Goal: Entertainment & Leisure: Browse casually

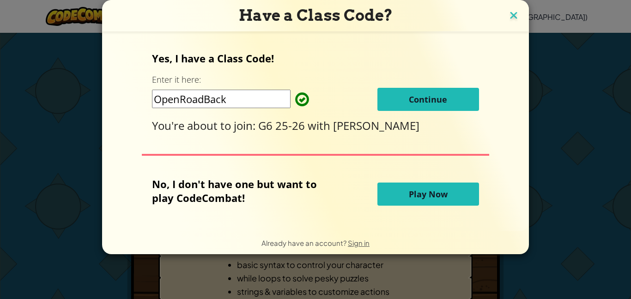
click at [515, 13] on img at bounding box center [513, 16] width 12 height 14
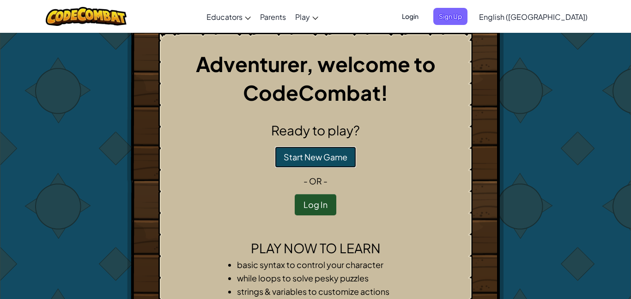
click at [331, 160] on button "Start New Game" at bounding box center [315, 156] width 81 height 21
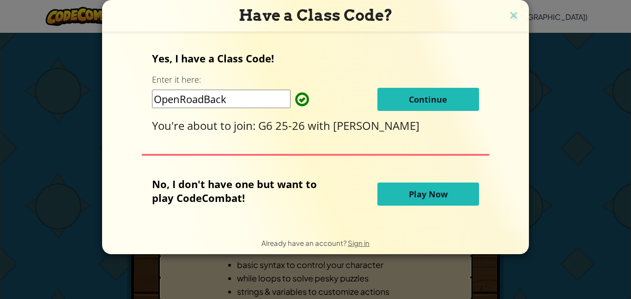
click at [417, 189] on span "Play Now" at bounding box center [428, 193] width 39 height 11
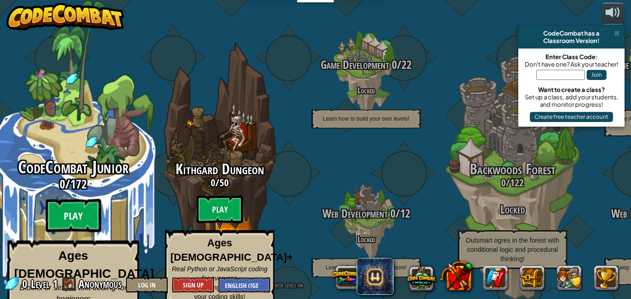
click at [65, 207] on btn "Play" at bounding box center [73, 215] width 55 height 33
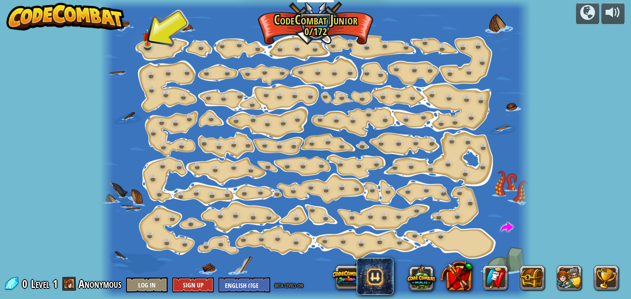
click at [166, 58] on div at bounding box center [315, 149] width 431 height 299
click at [152, 36] on div at bounding box center [315, 149] width 431 height 299
click at [149, 44] on link at bounding box center [149, 44] width 18 height 18
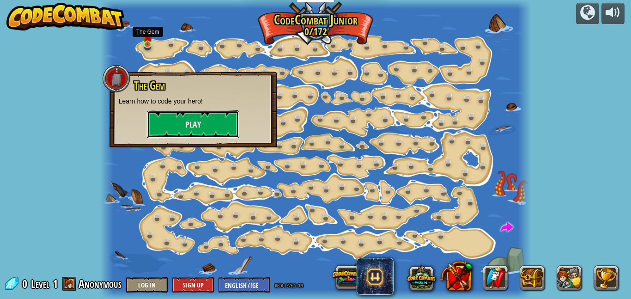
click at [175, 127] on button "Play" at bounding box center [193, 124] width 92 height 28
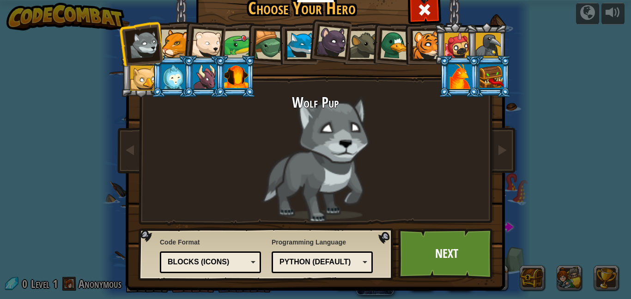
click at [147, 43] on div at bounding box center [144, 45] width 30 height 30
click at [334, 131] on div "Wolf Pup" at bounding box center [315, 158] width 346 height 127
click at [172, 28] on li at bounding box center [172, 42] width 42 height 42
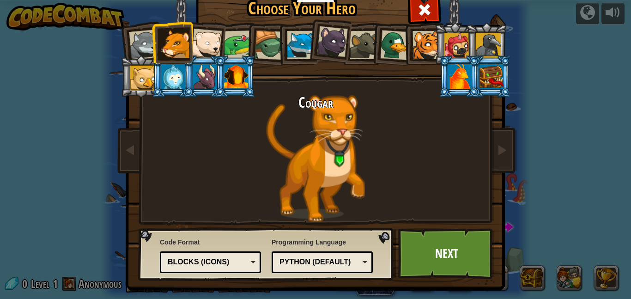
click at [146, 42] on div at bounding box center [144, 45] width 30 height 30
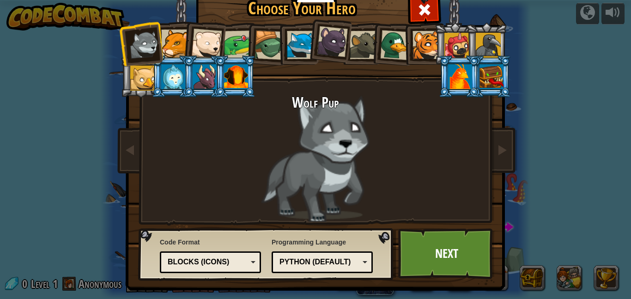
click at [485, 57] on li at bounding box center [491, 76] width 42 height 42
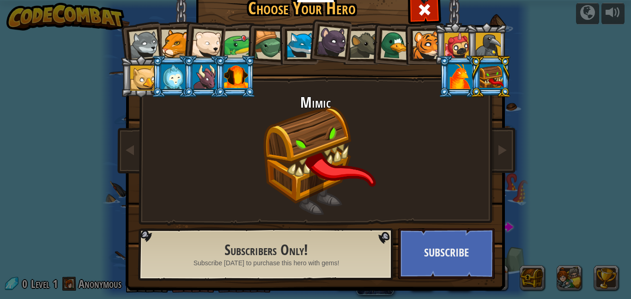
click at [426, 52] on div at bounding box center [426, 45] width 28 height 28
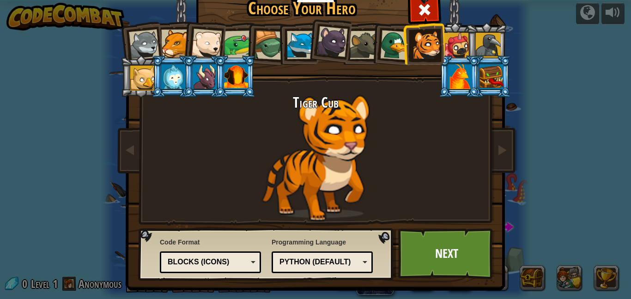
click at [408, 52] on li at bounding box center [424, 44] width 42 height 42
click at [398, 51] on div at bounding box center [395, 45] width 30 height 30
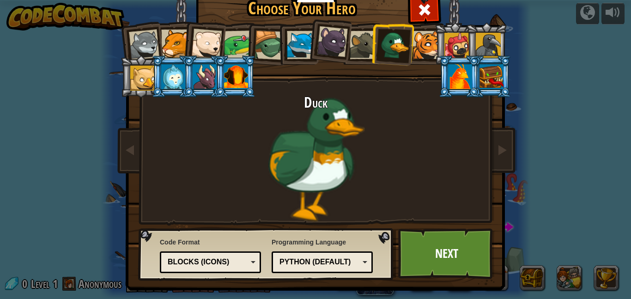
click at [221, 76] on li at bounding box center [235, 76] width 42 height 42
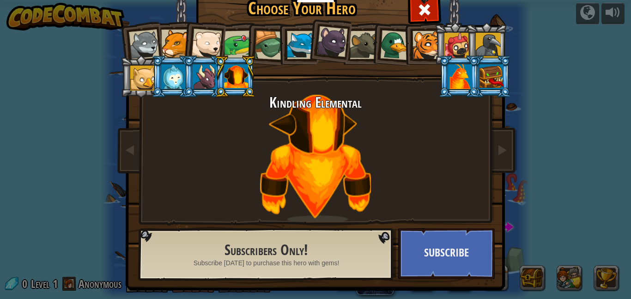
click at [200, 77] on div at bounding box center [205, 76] width 24 height 25
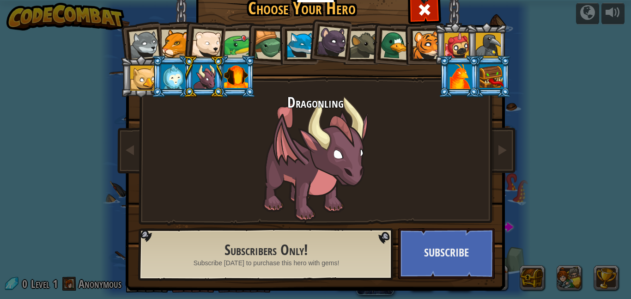
click at [168, 80] on div at bounding box center [173, 76] width 24 height 25
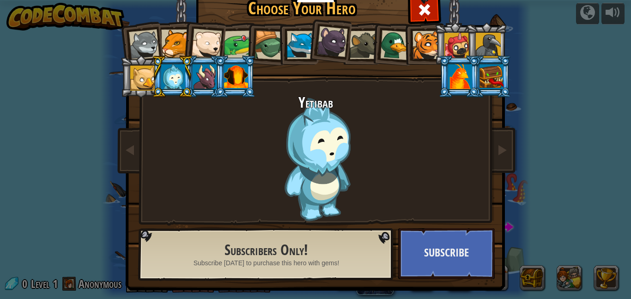
click at [158, 80] on li at bounding box center [172, 76] width 42 height 42
click at [139, 79] on div at bounding box center [142, 78] width 25 height 25
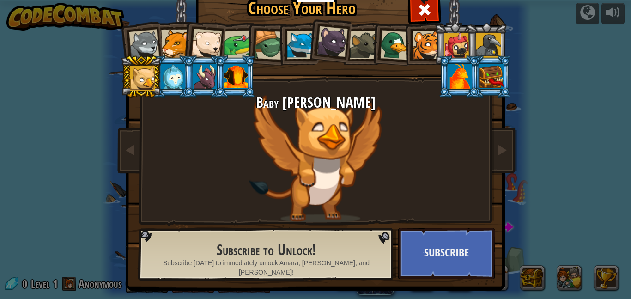
click at [217, 34] on div at bounding box center [206, 44] width 30 height 30
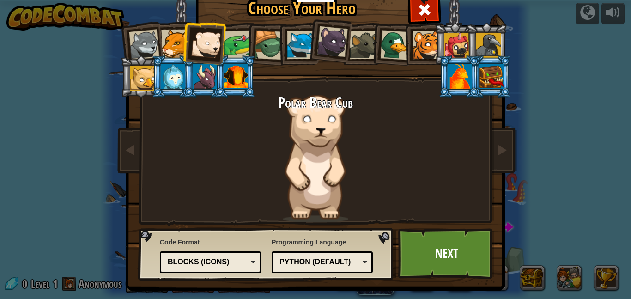
click at [232, 41] on div at bounding box center [238, 44] width 29 height 29
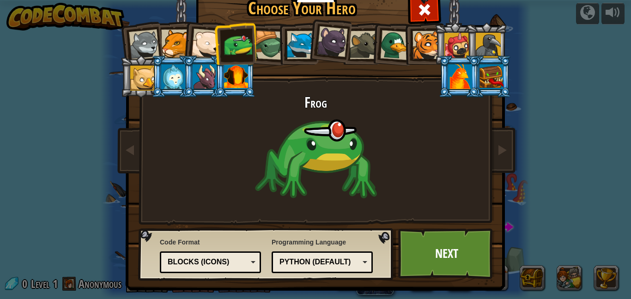
click at [271, 38] on div at bounding box center [269, 45] width 30 height 30
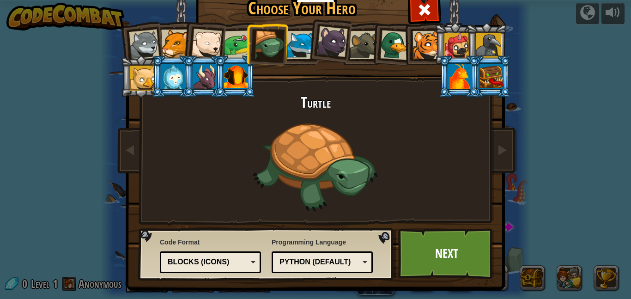
click at [297, 45] on div at bounding box center [301, 45] width 28 height 28
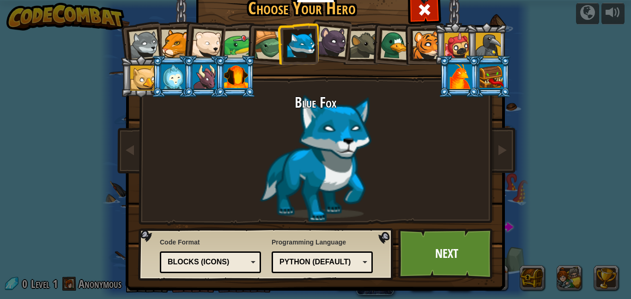
click at [333, 41] on div at bounding box center [332, 41] width 31 height 31
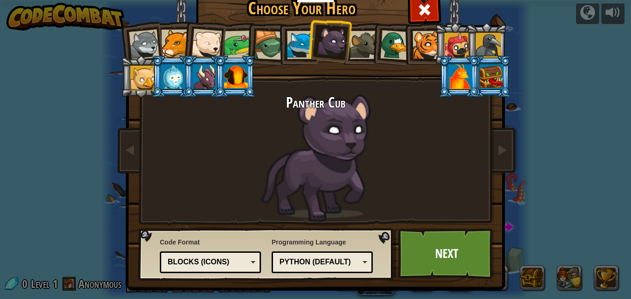
click at [371, 48] on li at bounding box center [392, 43] width 44 height 45
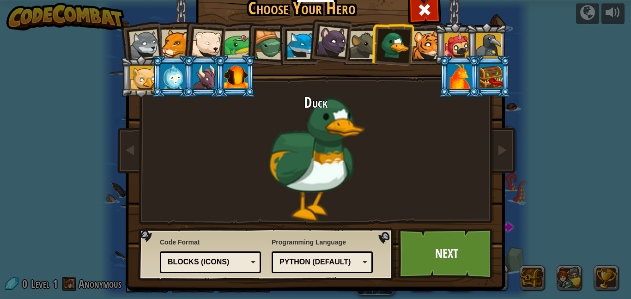
click at [420, 44] on div at bounding box center [426, 45] width 28 height 28
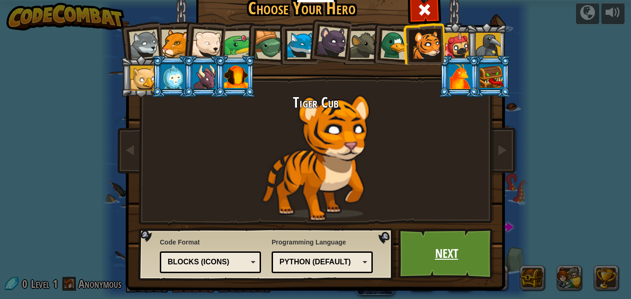
click at [458, 251] on link "Next" at bounding box center [446, 253] width 96 height 51
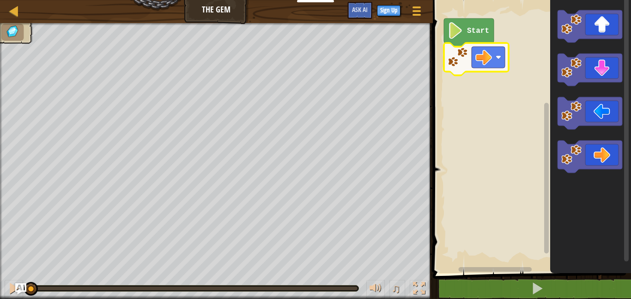
click at [462, 34] on image "Blockly Workspace" at bounding box center [455, 30] width 16 height 17
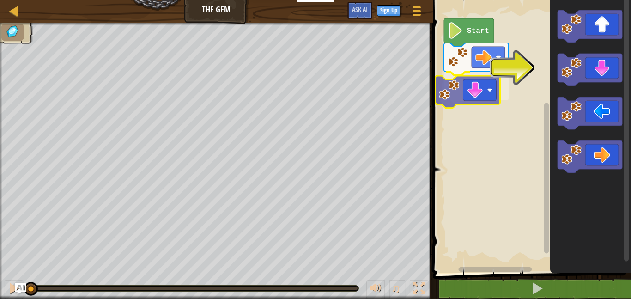
click at [481, 96] on div "Start" at bounding box center [530, 133] width 201 height 277
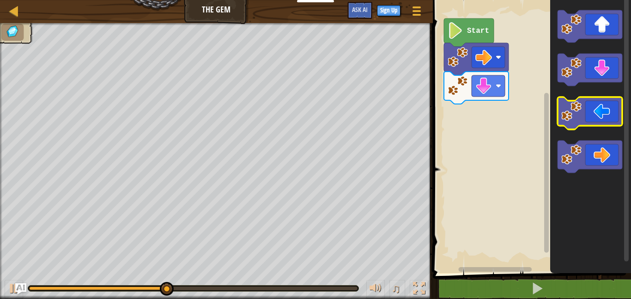
click at [584, 104] on icon "Blockly Workspace" at bounding box center [589, 113] width 65 height 32
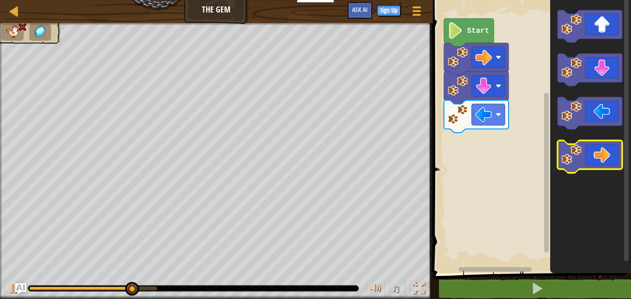
click at [586, 156] on icon "Blockly Workspace" at bounding box center [589, 156] width 65 height 32
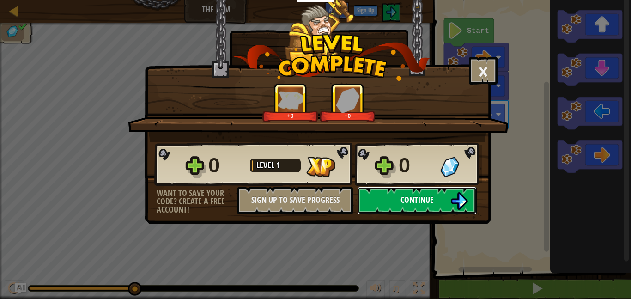
click at [450, 203] on img at bounding box center [459, 201] width 18 height 18
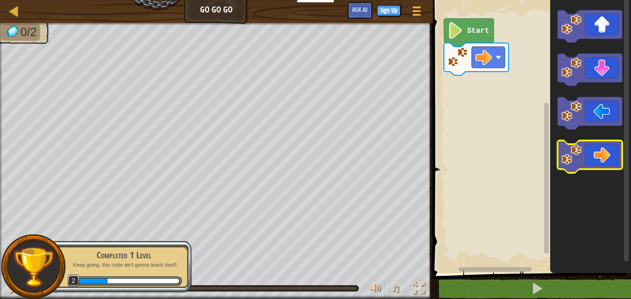
click at [597, 148] on icon "Blockly Workspace" at bounding box center [589, 156] width 65 height 32
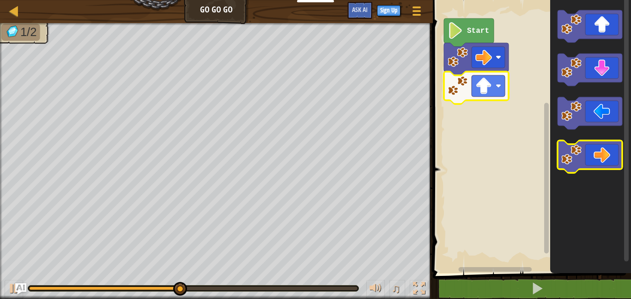
click at [620, 158] on icon "Blockly Workspace" at bounding box center [589, 156] width 65 height 32
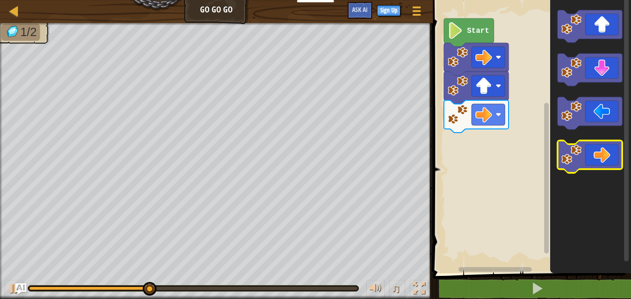
click at [620, 158] on icon "Blockly Workspace" at bounding box center [589, 156] width 65 height 32
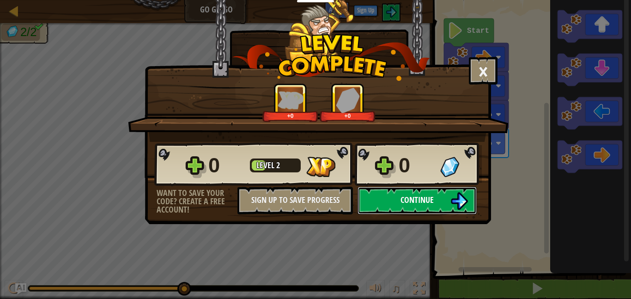
click at [421, 194] on span "Continue" at bounding box center [416, 200] width 33 height 12
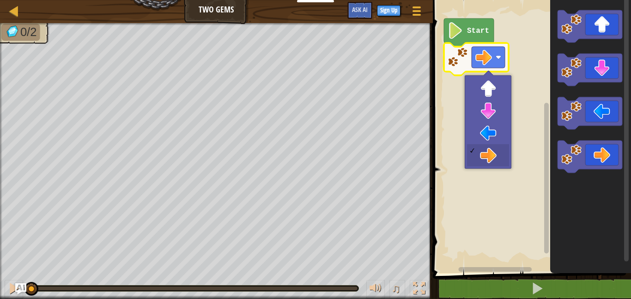
click at [491, 56] on image "Blockly Workspace" at bounding box center [483, 57] width 17 height 17
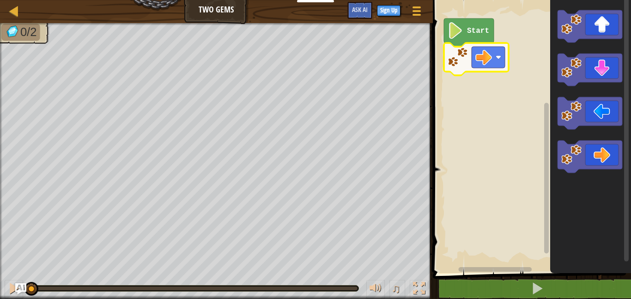
click at [449, 30] on image "Blockly Workspace" at bounding box center [455, 30] width 16 height 17
click at [456, 30] on image "Blockly Workspace" at bounding box center [455, 30] width 16 height 17
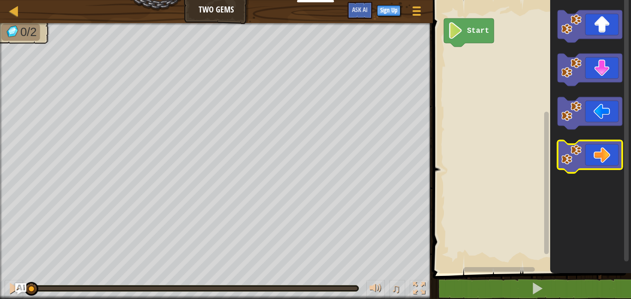
click at [613, 166] on icon "Blockly Workspace" at bounding box center [589, 156] width 65 height 32
click at [605, 158] on icon "Blockly Workspace" at bounding box center [589, 156] width 65 height 32
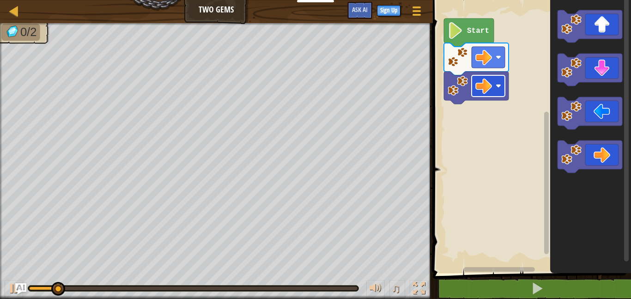
click at [504, 87] on rect "Blockly Workspace" at bounding box center [487, 85] width 33 height 21
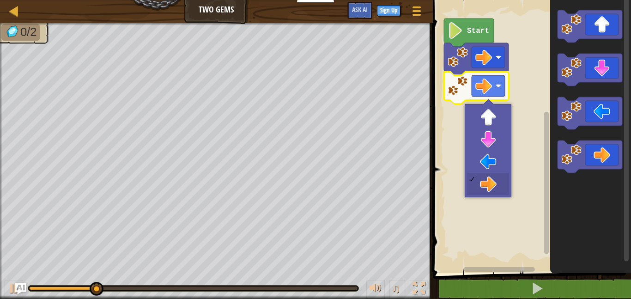
click at [506, 89] on icon "Blockly Workspace" at bounding box center [476, 88] width 65 height 32
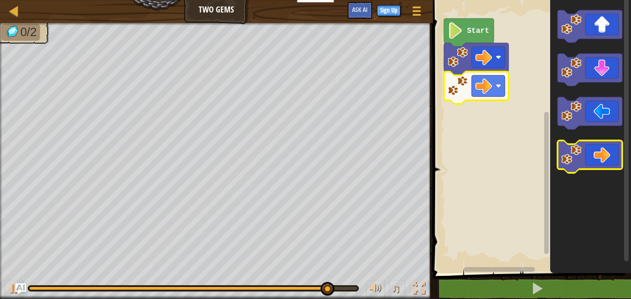
click at [586, 163] on icon "Blockly Workspace" at bounding box center [589, 156] width 65 height 32
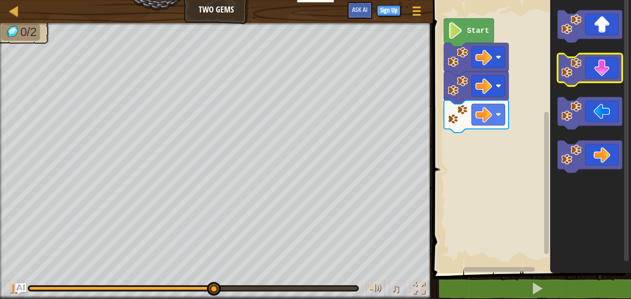
click at [579, 74] on image "Blockly Workspace" at bounding box center [571, 68] width 20 height 20
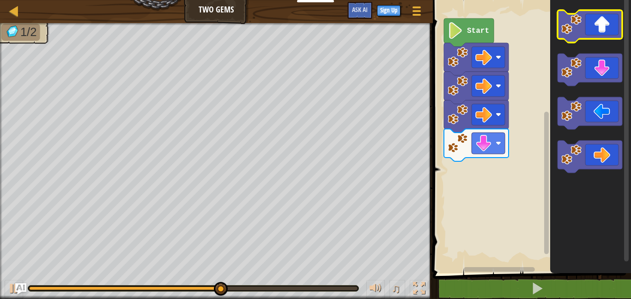
click at [594, 12] on icon "Blockly Workspace" at bounding box center [589, 26] width 65 height 32
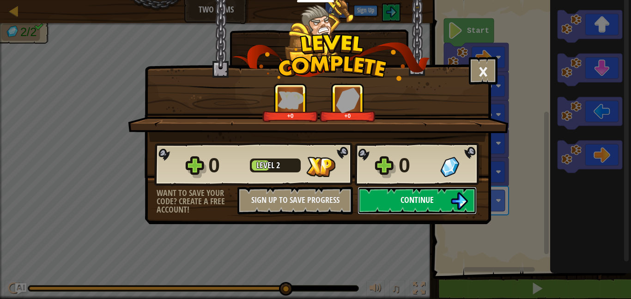
click at [436, 199] on button "Continue" at bounding box center [416, 201] width 119 height 28
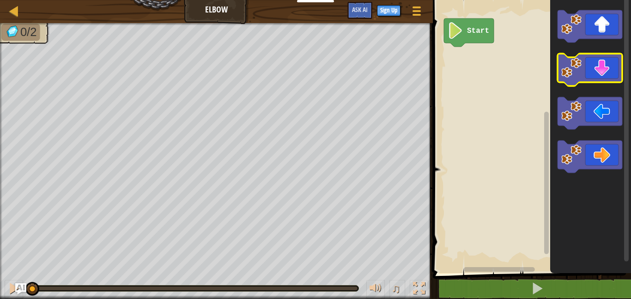
click at [592, 84] on rect "Blockly Workspace" at bounding box center [589, 70] width 65 height 32
click at [594, 66] on icon "Blockly Workspace" at bounding box center [589, 70] width 65 height 32
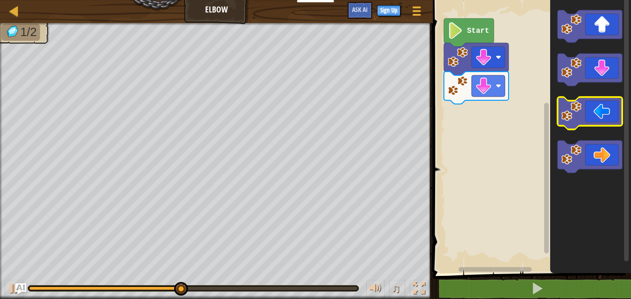
click at [585, 111] on icon "Blockly Workspace" at bounding box center [589, 113] width 65 height 32
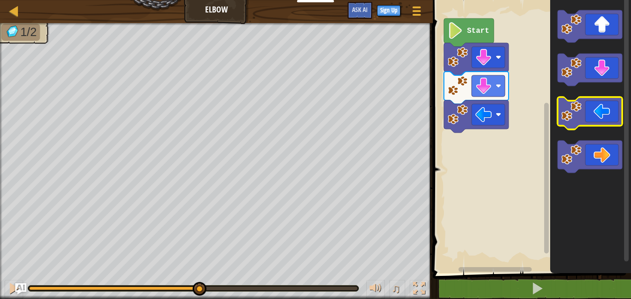
click at [585, 111] on icon "Blockly Workspace" at bounding box center [589, 113] width 65 height 32
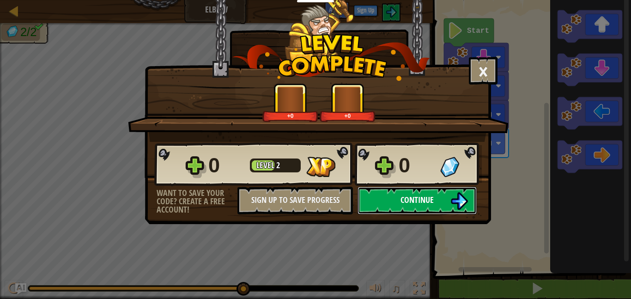
click at [408, 198] on span "Continue" at bounding box center [416, 200] width 33 height 12
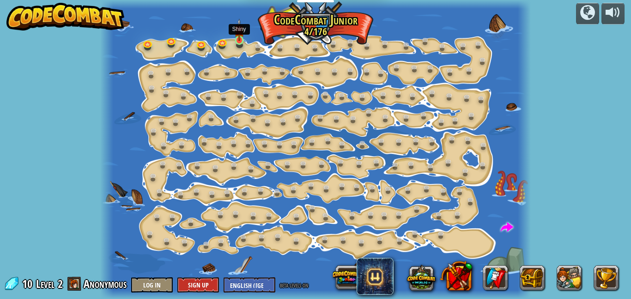
click at [235, 33] on img at bounding box center [239, 29] width 10 height 23
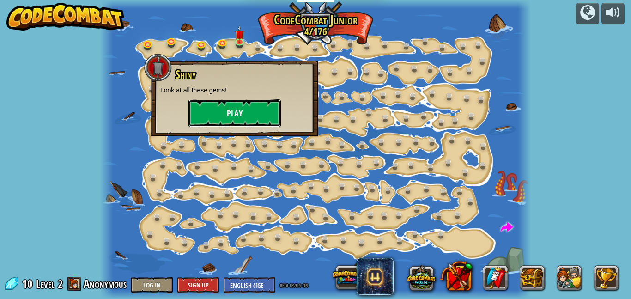
click at [252, 110] on button "Play" at bounding box center [234, 113] width 92 height 28
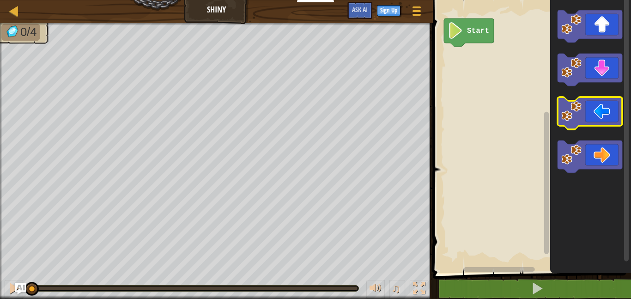
click at [572, 124] on icon "Blockly Workspace" at bounding box center [589, 113] width 65 height 32
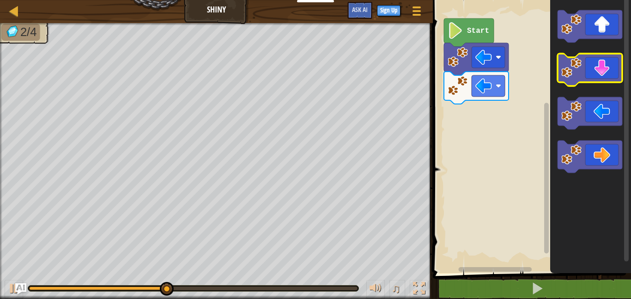
click at [599, 79] on icon "Blockly Workspace" at bounding box center [589, 70] width 65 height 32
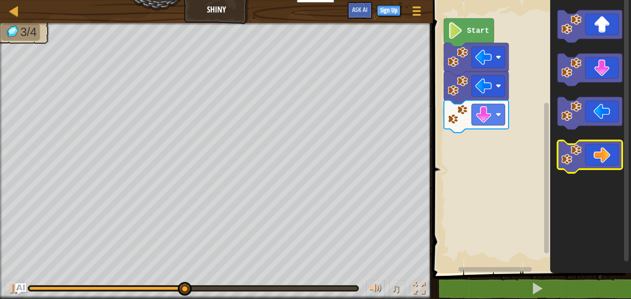
click at [610, 160] on icon "Blockly Workspace" at bounding box center [589, 156] width 65 height 32
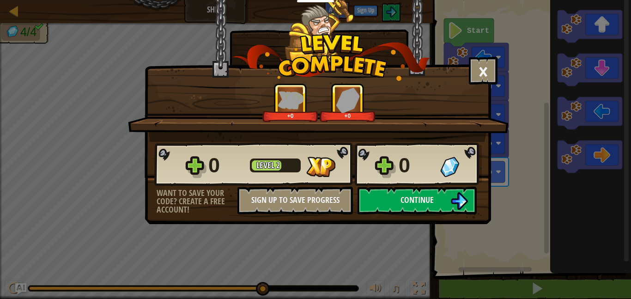
click at [434, 215] on div "× How fun was this level? +0 +0 Reticulating Splines... 0 Level 2 0 Want to sav…" at bounding box center [318, 112] width 346 height 224
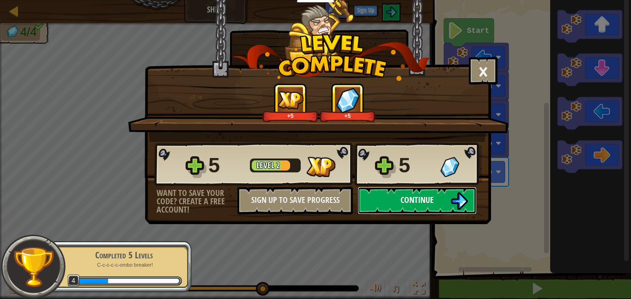
click at [430, 207] on button "Continue" at bounding box center [416, 201] width 119 height 28
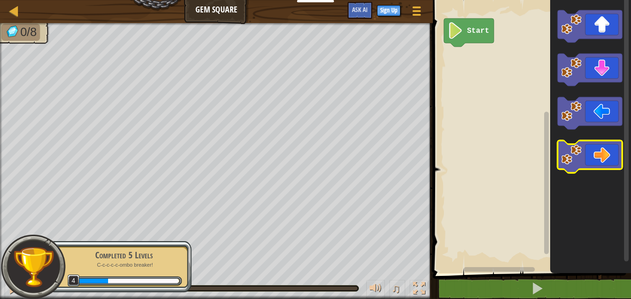
click at [605, 151] on icon "Blockly Workspace" at bounding box center [589, 156] width 65 height 32
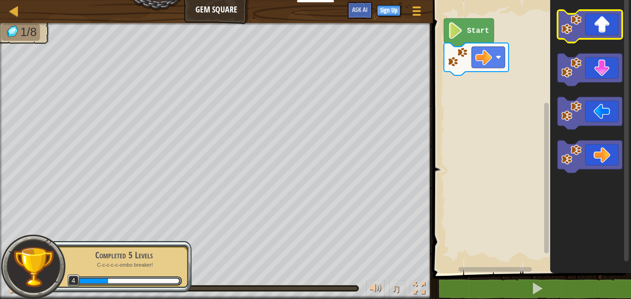
click at [608, 31] on icon "Blockly Workspace" at bounding box center [589, 26] width 65 height 32
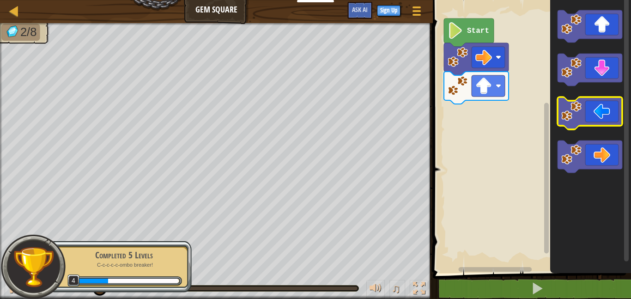
click at [598, 98] on icon "Blockly Workspace" at bounding box center [589, 113] width 65 height 32
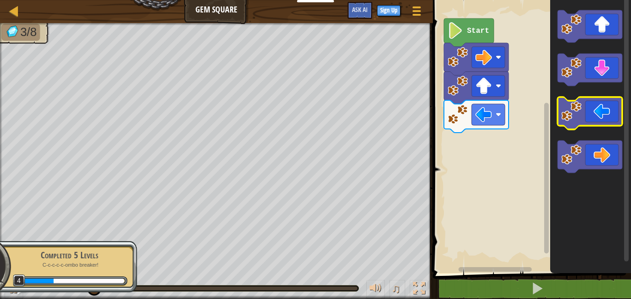
click at [598, 98] on icon "Blockly Workspace" at bounding box center [589, 113] width 65 height 32
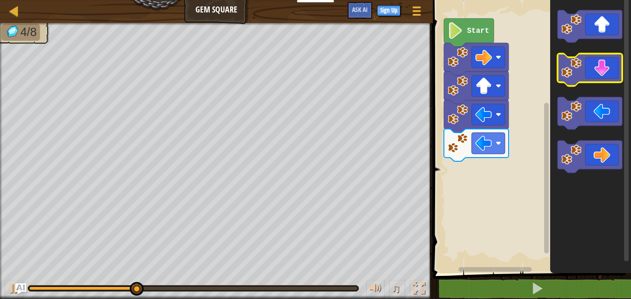
click at [585, 64] on icon "Blockly Workspace" at bounding box center [589, 70] width 65 height 32
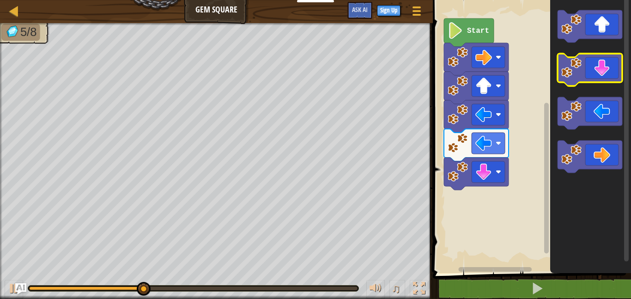
click at [585, 64] on icon "Blockly Workspace" at bounding box center [589, 70] width 65 height 32
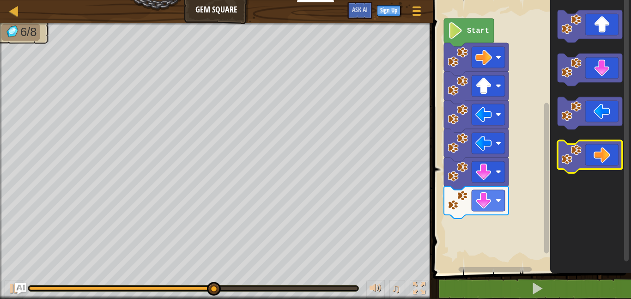
click at [602, 146] on icon "Blockly Workspace" at bounding box center [589, 156] width 65 height 32
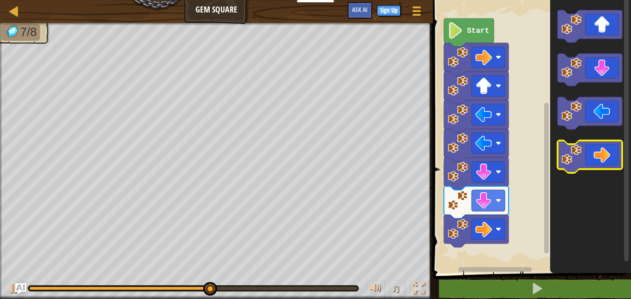
click at [602, 147] on icon "Blockly Workspace" at bounding box center [589, 156] width 65 height 32
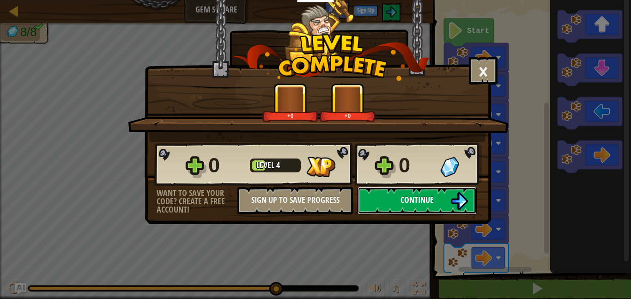
click at [431, 210] on button "Continue" at bounding box center [416, 201] width 119 height 28
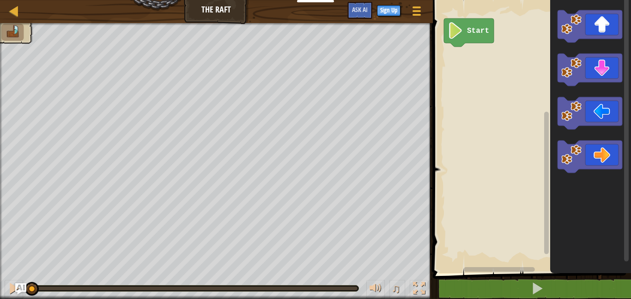
click at [478, 117] on rect "Blockly Workspace" at bounding box center [530, 133] width 201 height 277
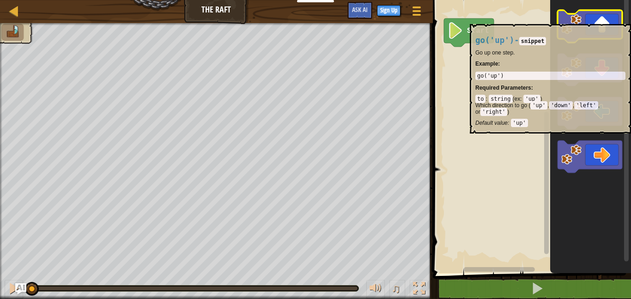
click at [592, 19] on icon "Blockly Workspace" at bounding box center [589, 26] width 65 height 32
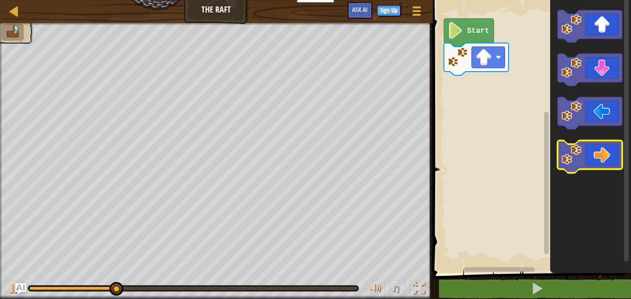
click at [596, 143] on icon "Blockly Workspace" at bounding box center [589, 156] width 65 height 32
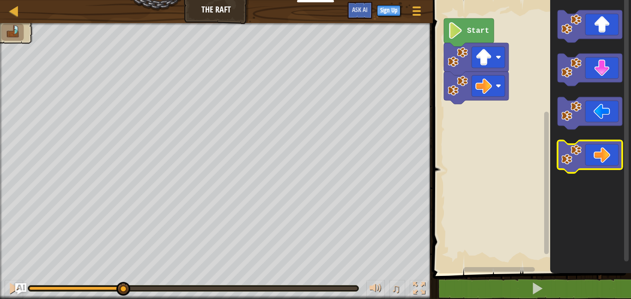
click at [596, 143] on icon "Blockly Workspace" at bounding box center [589, 156] width 65 height 32
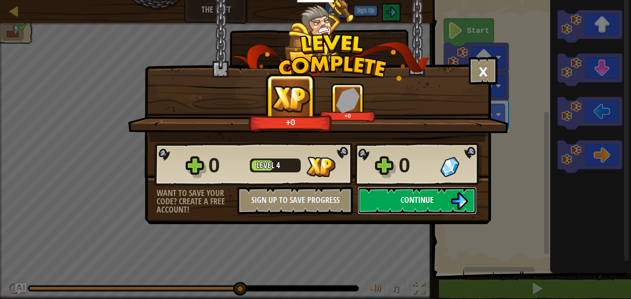
click at [413, 194] on span "Continue" at bounding box center [416, 200] width 33 height 12
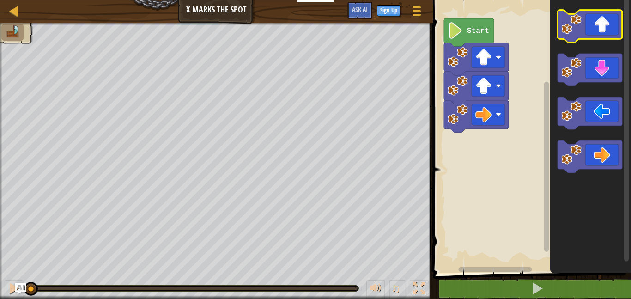
click at [584, 31] on icon "Blockly Workspace" at bounding box center [589, 26] width 65 height 32
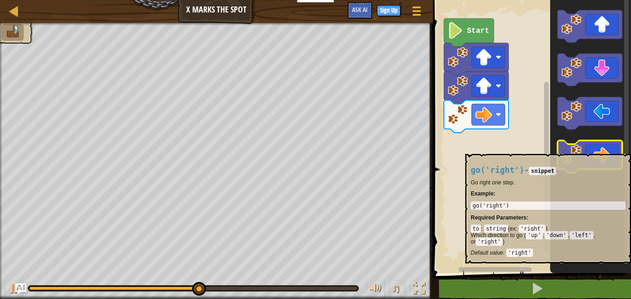
click at [605, 149] on icon "Blockly Workspace" at bounding box center [589, 156] width 65 height 32
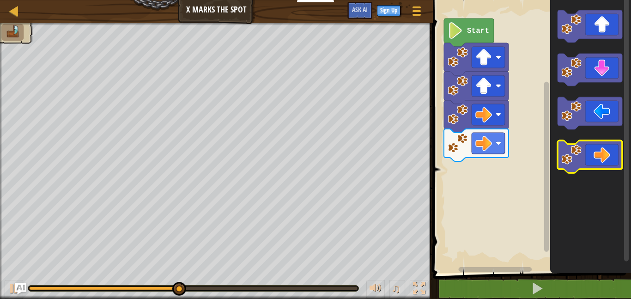
click at [605, 149] on icon "Blockly Workspace" at bounding box center [589, 156] width 65 height 32
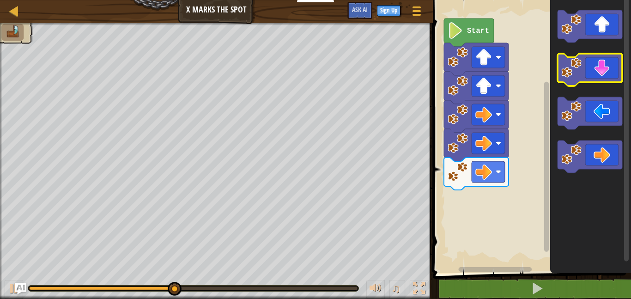
click at [607, 85] on rect "Blockly Workspace" at bounding box center [589, 70] width 65 height 32
click at [604, 78] on icon "Blockly Workspace" at bounding box center [589, 70] width 65 height 32
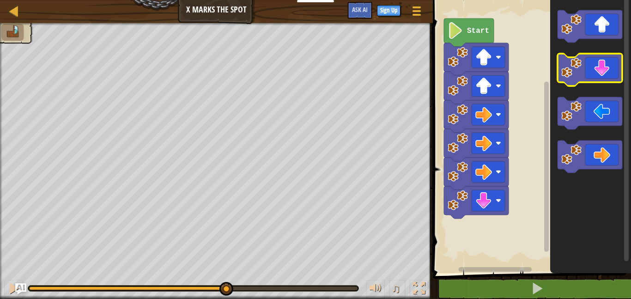
click at [604, 78] on icon "Blockly Workspace" at bounding box center [589, 70] width 65 height 32
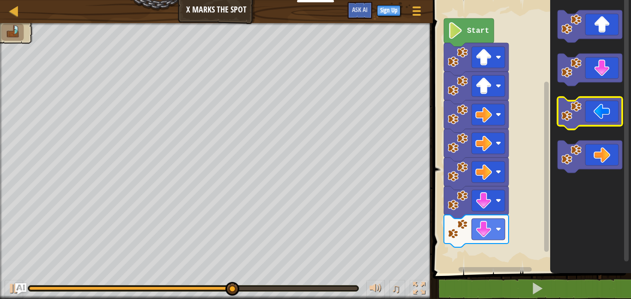
click at [591, 97] on icon "Blockly Workspace" at bounding box center [589, 113] width 65 height 32
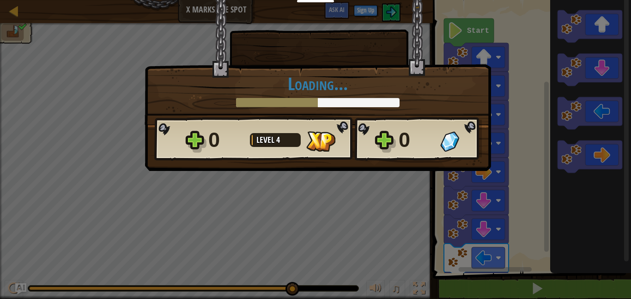
click at [591, 97] on div "× How fun was this level? Loading... Reticulating Splines... Loading... 0 Level…" at bounding box center [315, 149] width 631 height 299
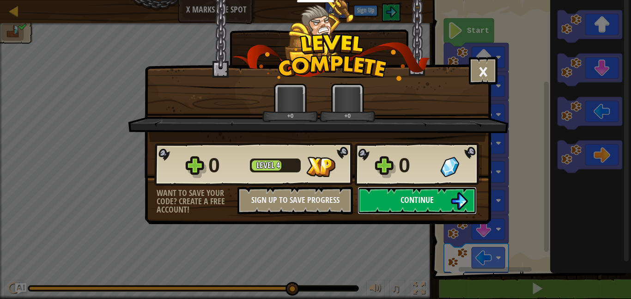
click at [374, 205] on button "Continue" at bounding box center [416, 201] width 119 height 28
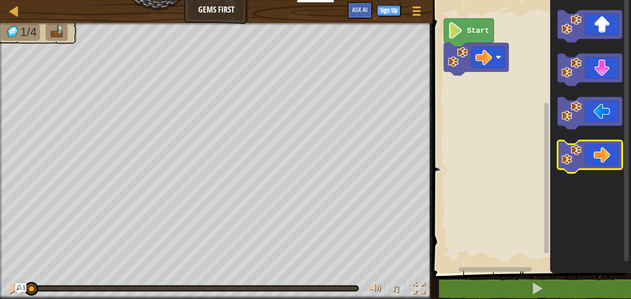
click at [584, 151] on icon "Blockly Workspace" at bounding box center [589, 156] width 65 height 32
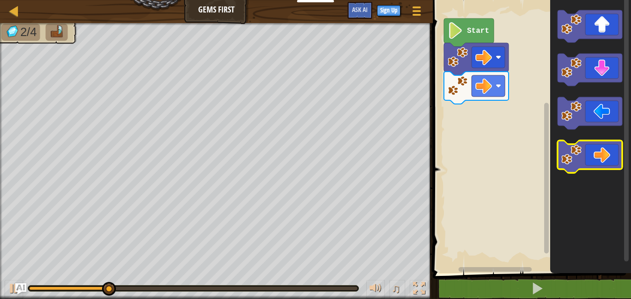
click at [586, 154] on icon "Blockly Workspace" at bounding box center [589, 156] width 65 height 32
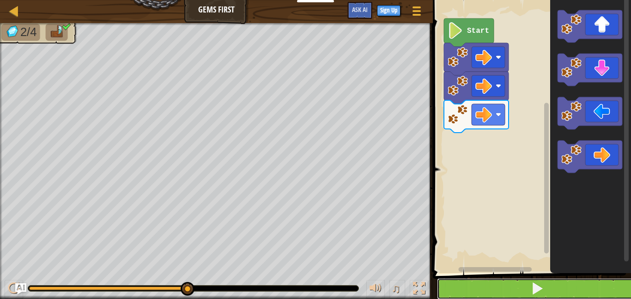
click at [514, 282] on button at bounding box center [537, 288] width 201 height 21
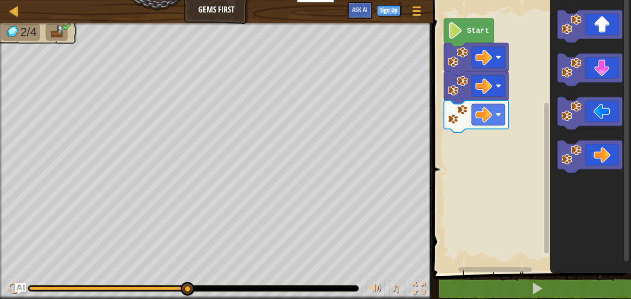
click at [470, 27] on text "Start" at bounding box center [478, 31] width 22 height 8
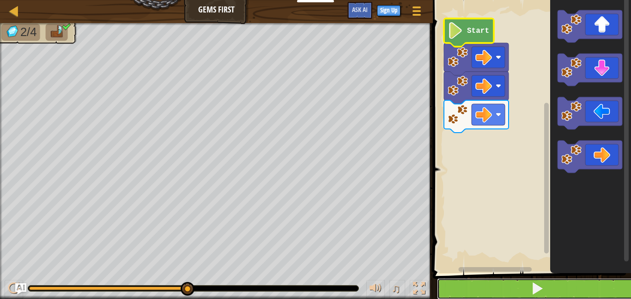
click at [550, 283] on button at bounding box center [537, 288] width 201 height 21
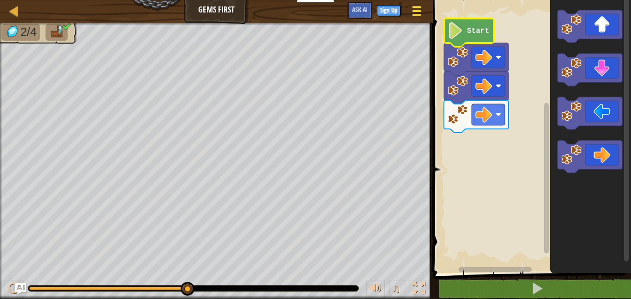
click at [413, 5] on div at bounding box center [416, 10] width 12 height 13
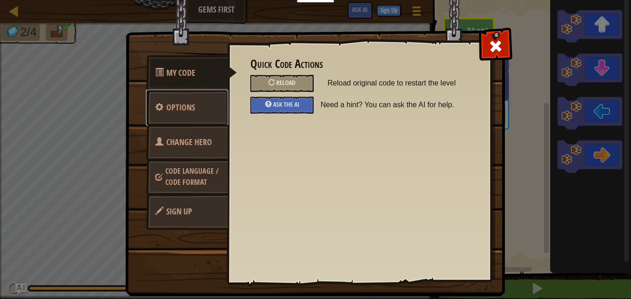
click at [222, 115] on link "Options" at bounding box center [187, 108] width 82 height 36
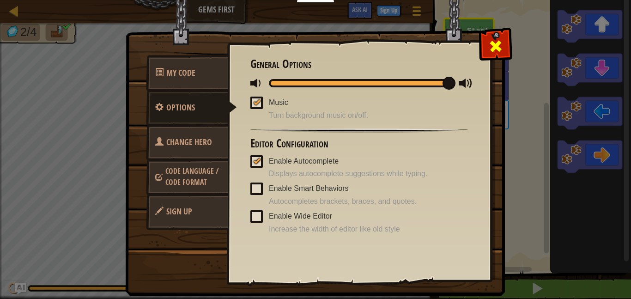
click at [496, 33] on div at bounding box center [495, 44] width 29 height 29
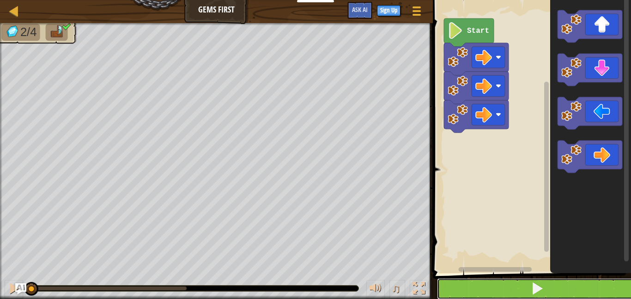
click at [512, 291] on button at bounding box center [537, 288] width 201 height 21
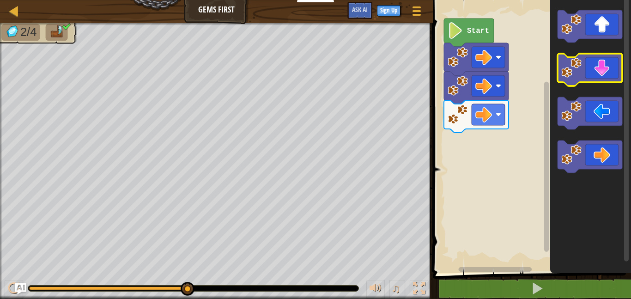
click at [602, 71] on icon "Blockly Workspace" at bounding box center [589, 70] width 65 height 32
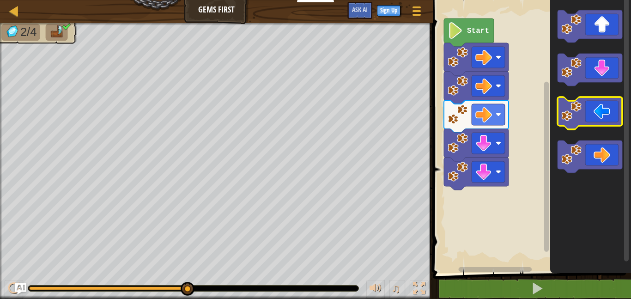
click at [605, 118] on icon "Blockly Workspace" at bounding box center [589, 113] width 65 height 32
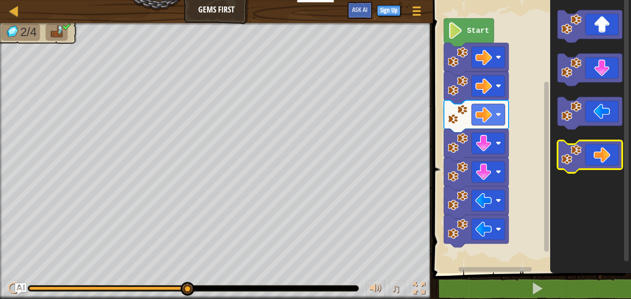
click at [608, 140] on icon "Blockly Workspace" at bounding box center [589, 156] width 65 height 32
click at [578, 277] on span at bounding box center [532, 124] width 205 height 310
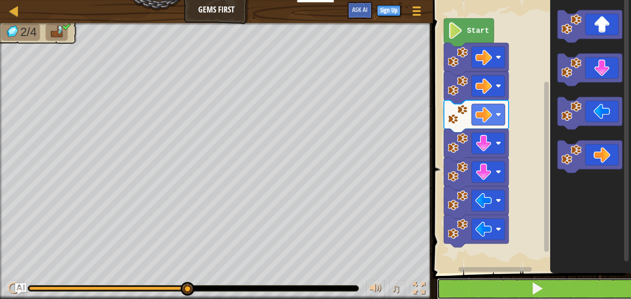
click at [577, 282] on button at bounding box center [537, 288] width 201 height 21
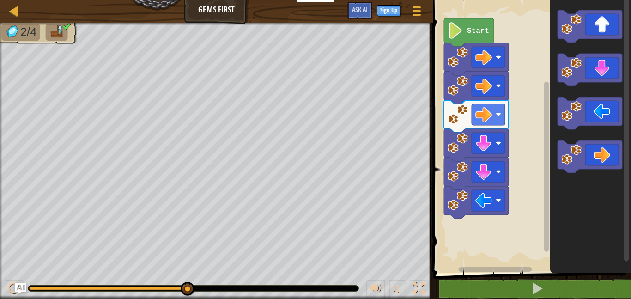
click at [455, 202] on image "Blockly Workspace" at bounding box center [457, 200] width 20 height 20
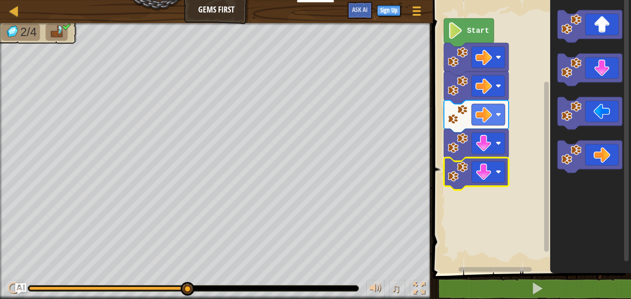
click at [467, 180] on icon "Blockly Workspace" at bounding box center [476, 173] width 65 height 32
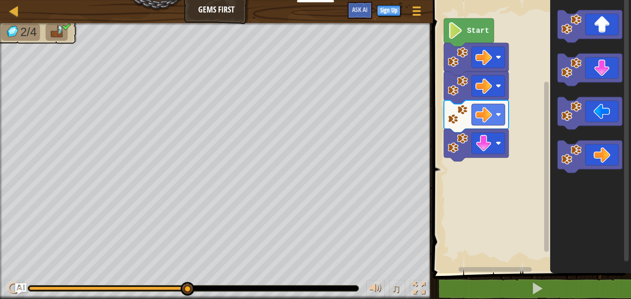
click at [451, 134] on image "Blockly Workspace" at bounding box center [457, 143] width 20 height 20
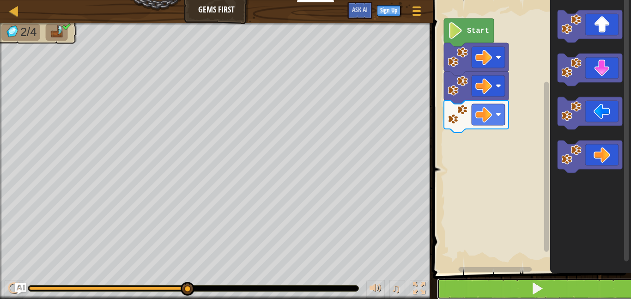
click at [527, 292] on button at bounding box center [537, 288] width 201 height 21
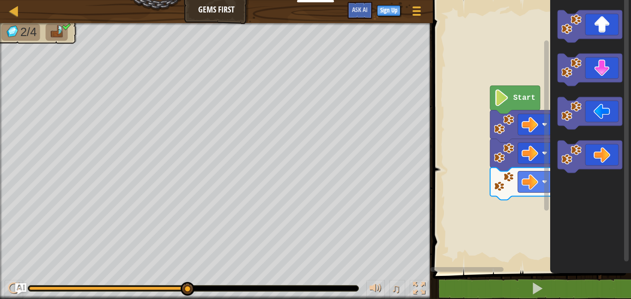
click at [571, 175] on div "Start" at bounding box center [530, 133] width 201 height 277
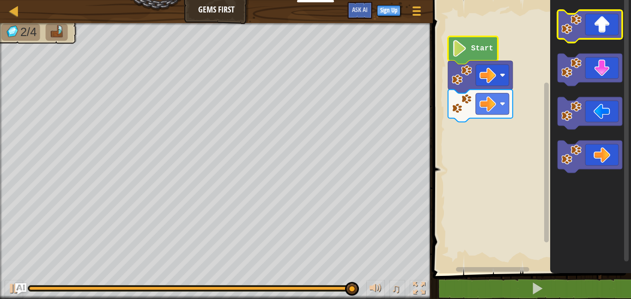
click at [607, 36] on icon "Blockly Workspace" at bounding box center [589, 26] width 65 height 32
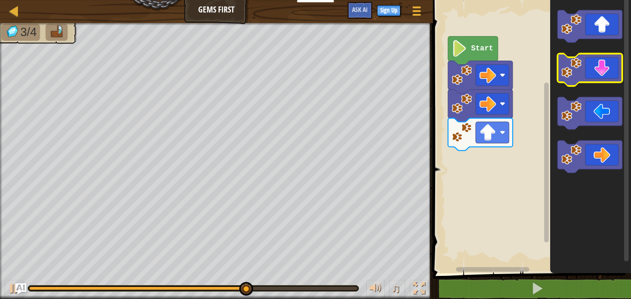
click at [596, 81] on icon "Blockly Workspace" at bounding box center [589, 70] width 65 height 32
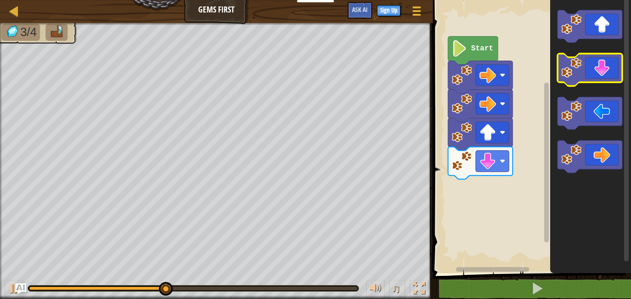
click at [596, 81] on icon "Blockly Workspace" at bounding box center [589, 70] width 65 height 32
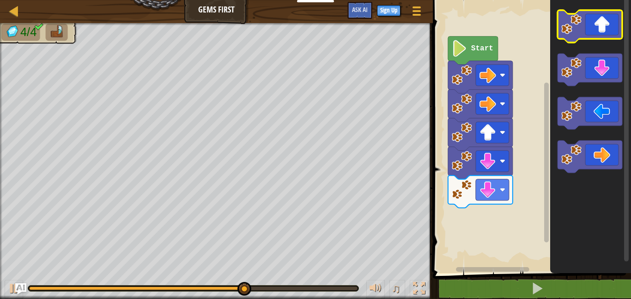
click at [610, 24] on icon "Blockly Workspace" at bounding box center [589, 26] width 65 height 32
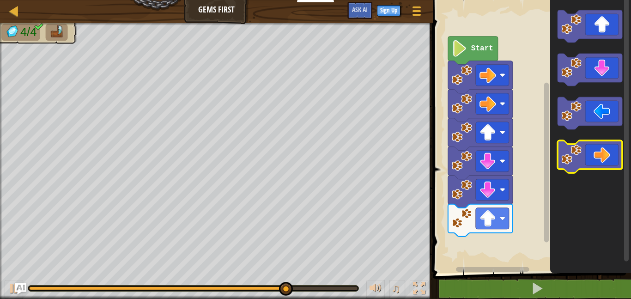
click at [602, 144] on icon "Blockly Workspace" at bounding box center [589, 156] width 65 height 32
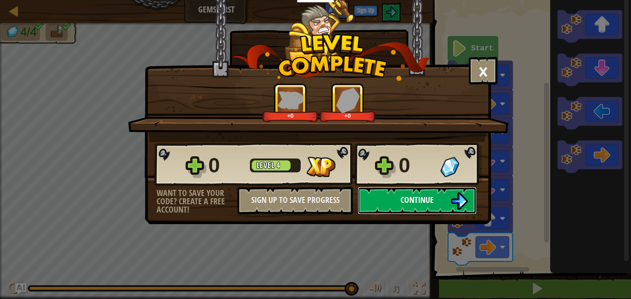
click at [455, 201] on img at bounding box center [459, 201] width 18 height 18
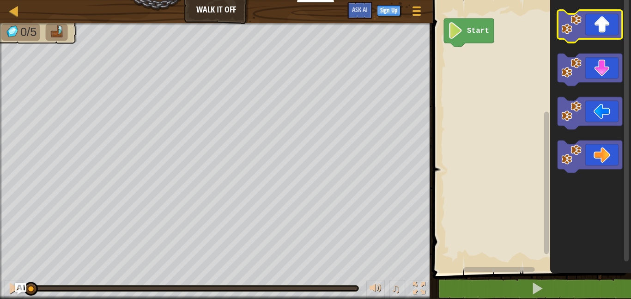
click at [609, 21] on icon "Blockly Workspace" at bounding box center [589, 26] width 65 height 32
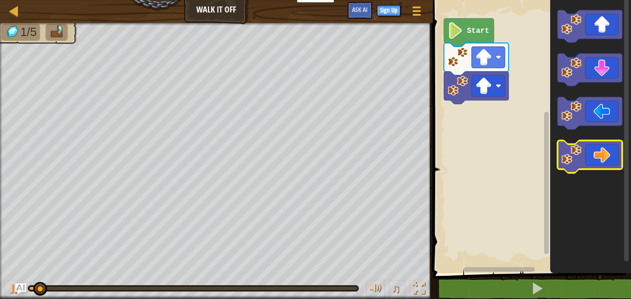
click at [590, 151] on icon "Blockly Workspace" at bounding box center [589, 156] width 65 height 32
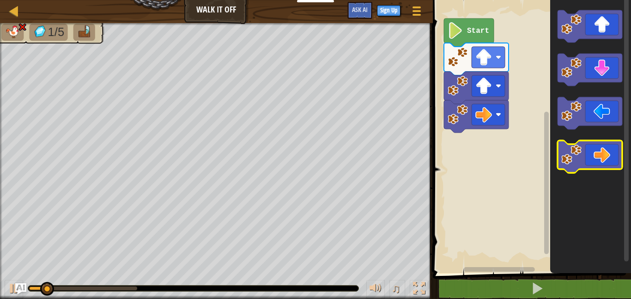
click at [590, 151] on icon "Blockly Workspace" at bounding box center [589, 156] width 65 height 32
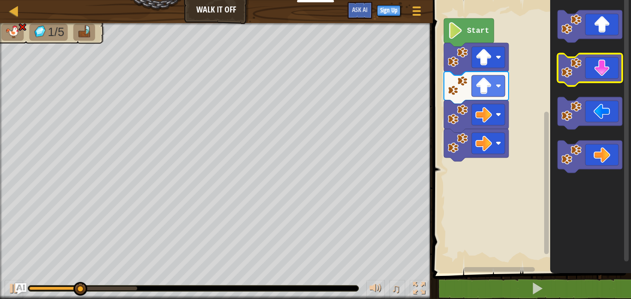
click at [598, 71] on icon "Blockly Workspace" at bounding box center [589, 70] width 65 height 32
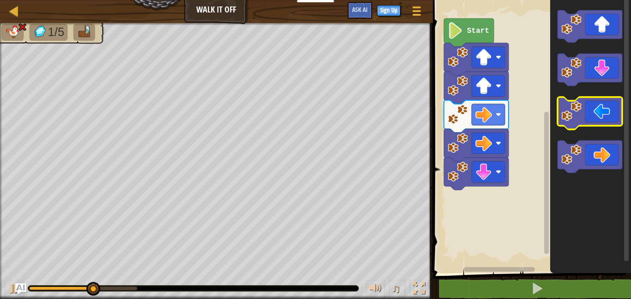
click at [601, 120] on icon "Blockly Workspace" at bounding box center [589, 113] width 65 height 32
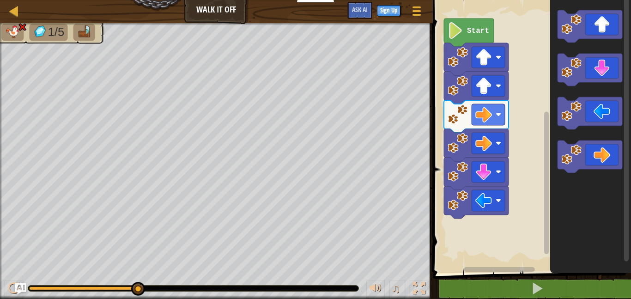
click at [474, 24] on icon "Blockly Workspace" at bounding box center [469, 32] width 50 height 28
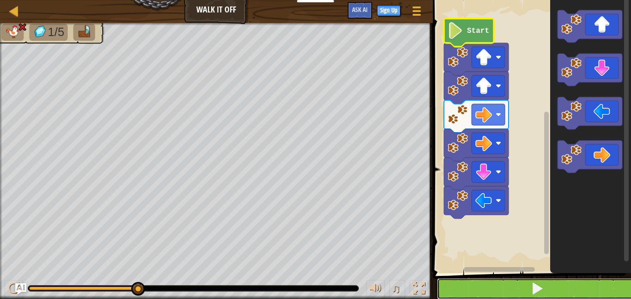
click at [557, 288] on button at bounding box center [537, 288] width 201 height 21
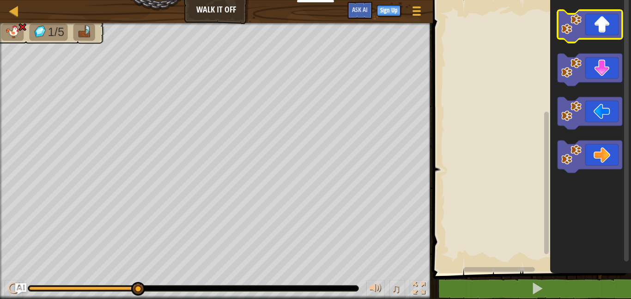
click at [603, 35] on icon "Blockly Workspace" at bounding box center [589, 26] width 65 height 32
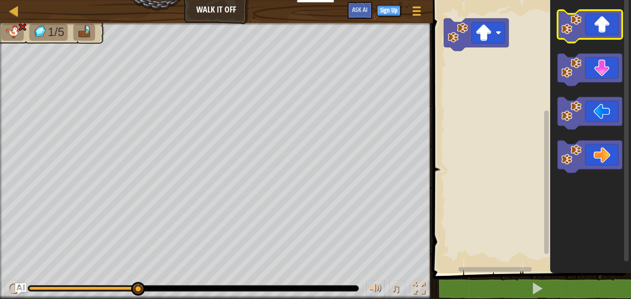
click at [603, 35] on icon "Blockly Workspace" at bounding box center [589, 26] width 65 height 32
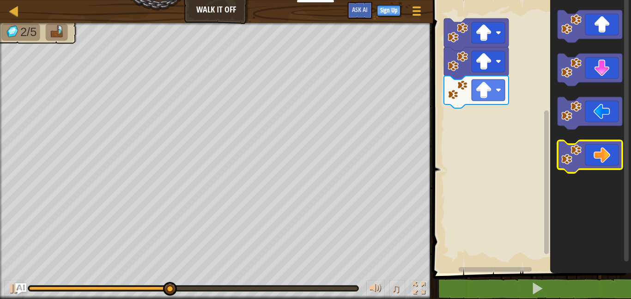
click at [610, 148] on icon "Blockly Workspace" at bounding box center [589, 156] width 65 height 32
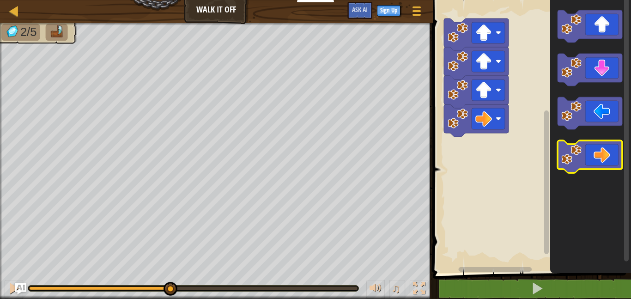
click at [610, 148] on icon "Blockly Workspace" at bounding box center [589, 156] width 65 height 32
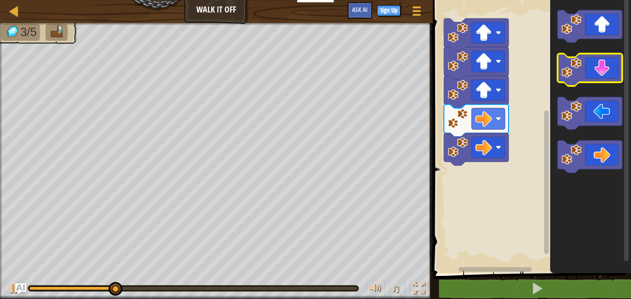
click at [607, 66] on icon "Blockly Workspace" at bounding box center [589, 70] width 65 height 32
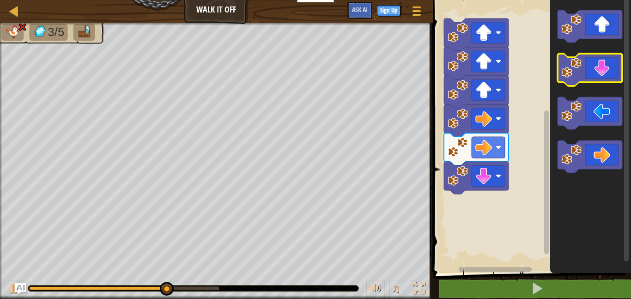
click at [593, 68] on icon "Blockly Workspace" at bounding box center [589, 70] width 65 height 32
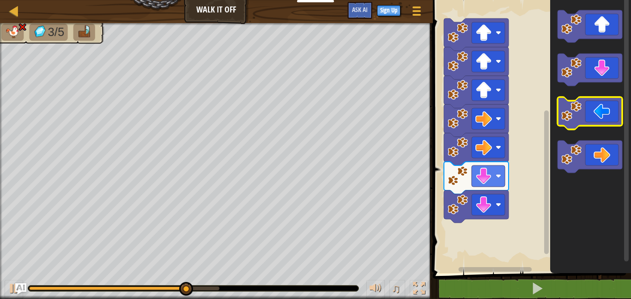
click at [603, 105] on icon "Blockly Workspace" at bounding box center [589, 113] width 65 height 32
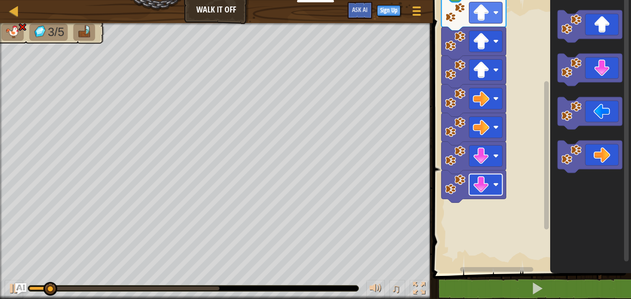
click at [472, 187] on image "Blockly Workspace" at bounding box center [480, 184] width 17 height 17
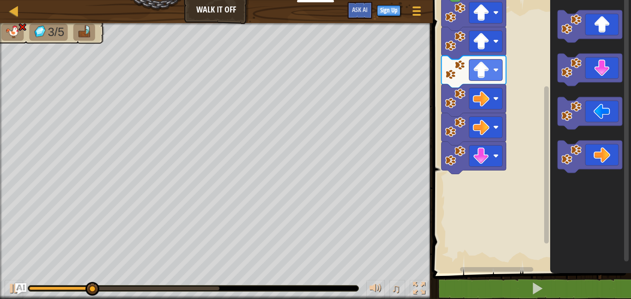
click at [458, 160] on image "Blockly Workspace" at bounding box center [455, 155] width 20 height 20
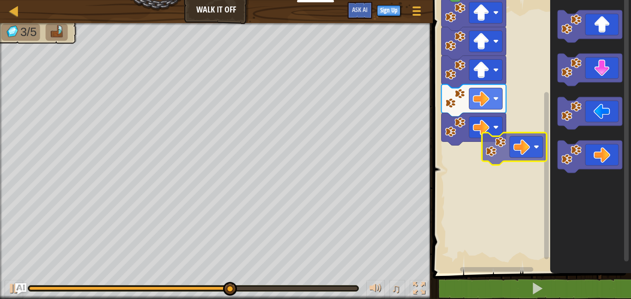
click at [517, 154] on div "Start" at bounding box center [530, 133] width 201 height 277
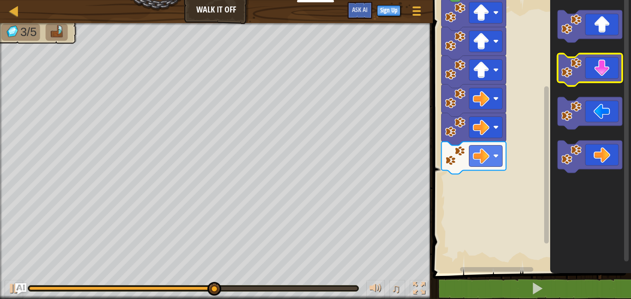
click at [586, 67] on icon "Blockly Workspace" at bounding box center [589, 70] width 65 height 32
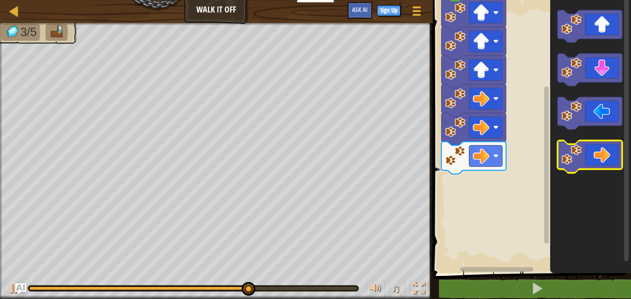
click at [612, 144] on icon "Blockly Workspace" at bounding box center [589, 156] width 65 height 32
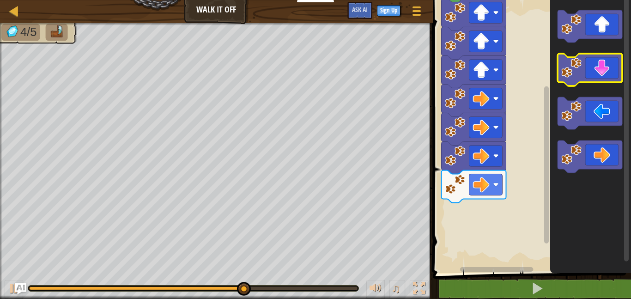
click at [602, 78] on icon "Blockly Workspace" at bounding box center [589, 70] width 65 height 32
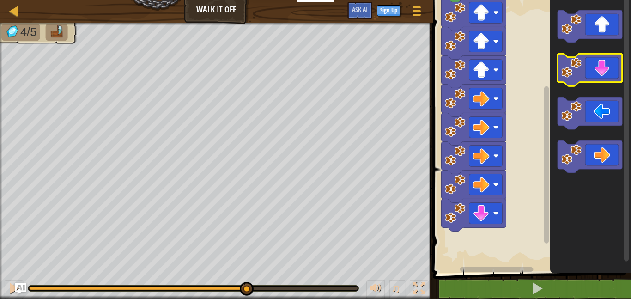
click at [602, 78] on icon "Blockly Workspace" at bounding box center [589, 70] width 65 height 32
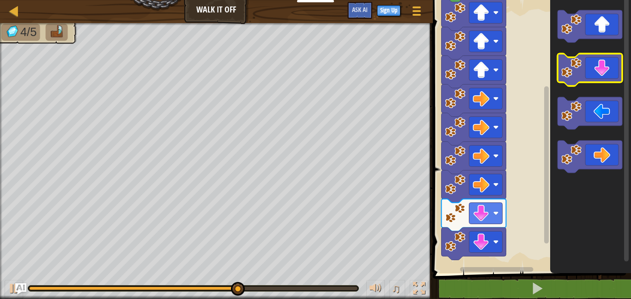
click at [603, 78] on icon "Blockly Workspace" at bounding box center [589, 70] width 65 height 32
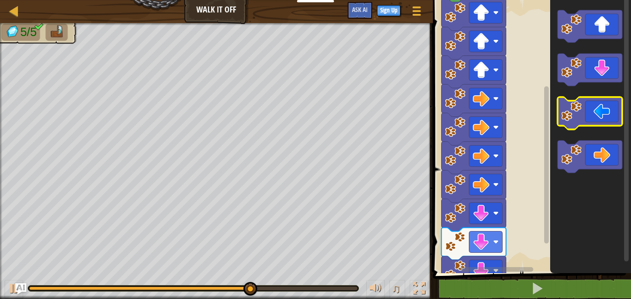
click at [607, 104] on icon "Blockly Workspace" at bounding box center [589, 113] width 65 height 32
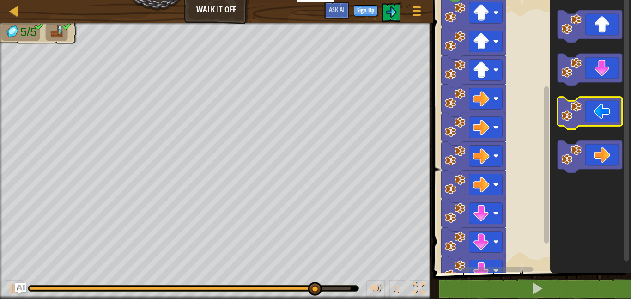
click at [608, 103] on icon "Blockly Workspace" at bounding box center [589, 113] width 65 height 32
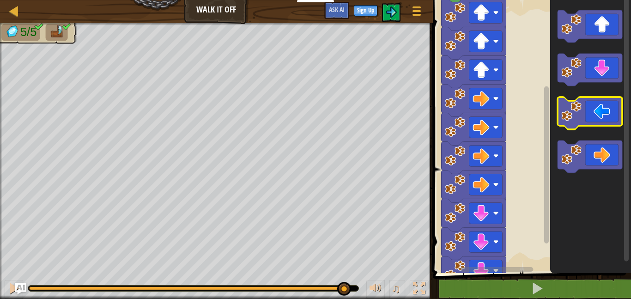
click at [608, 103] on icon "Blockly Workspace" at bounding box center [589, 113] width 65 height 32
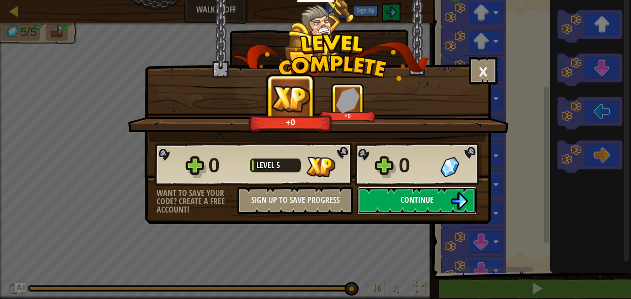
click at [436, 212] on button "Continue" at bounding box center [416, 201] width 119 height 28
